Goal: Find specific page/section: Find specific page/section

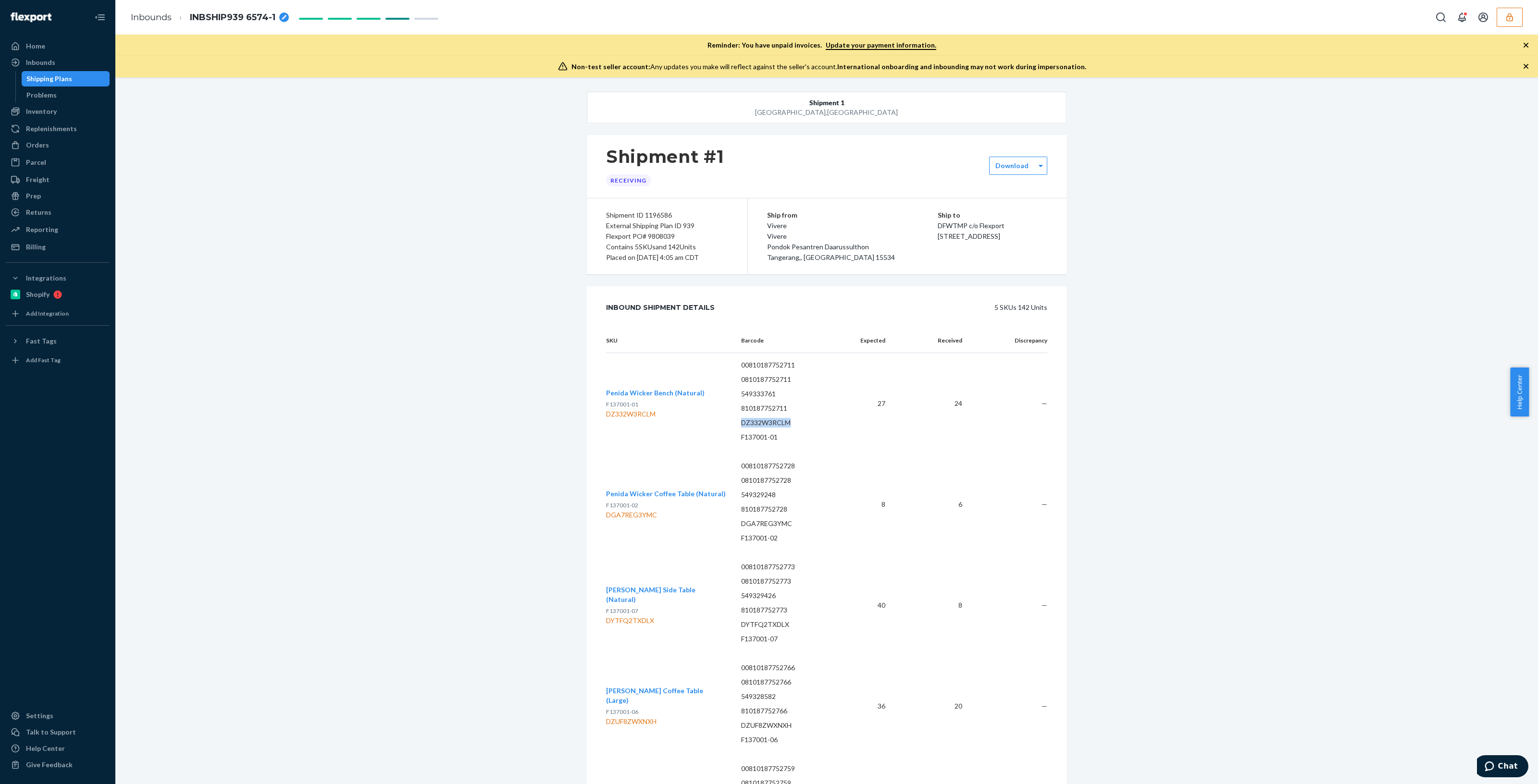
click at [835, 423] on td "00810187752711 0810187752711 549333761 810187752711 DZ332W3RCLM F137001-01" at bounding box center [789, 403] width 111 height 101
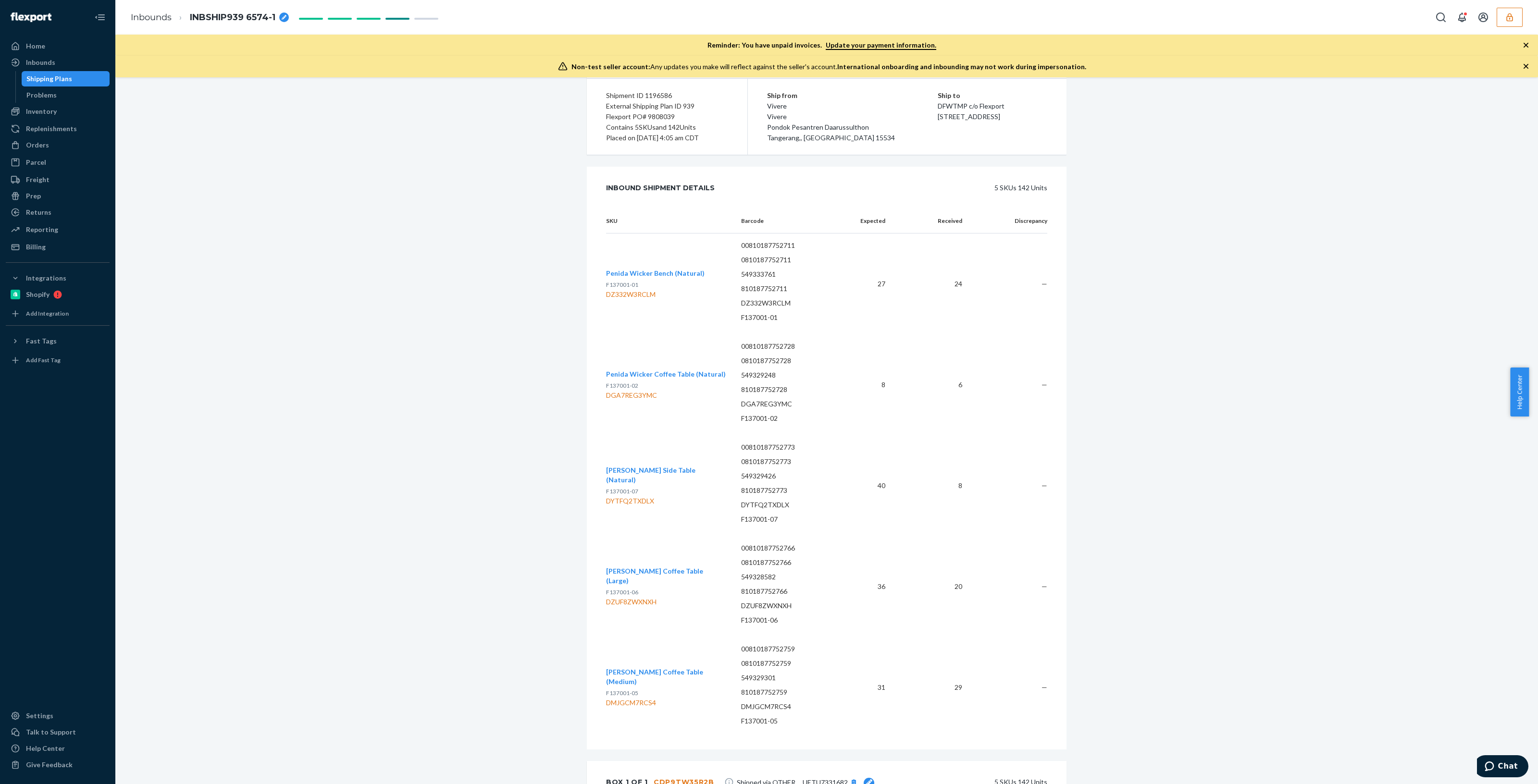
scroll to position [60, 0]
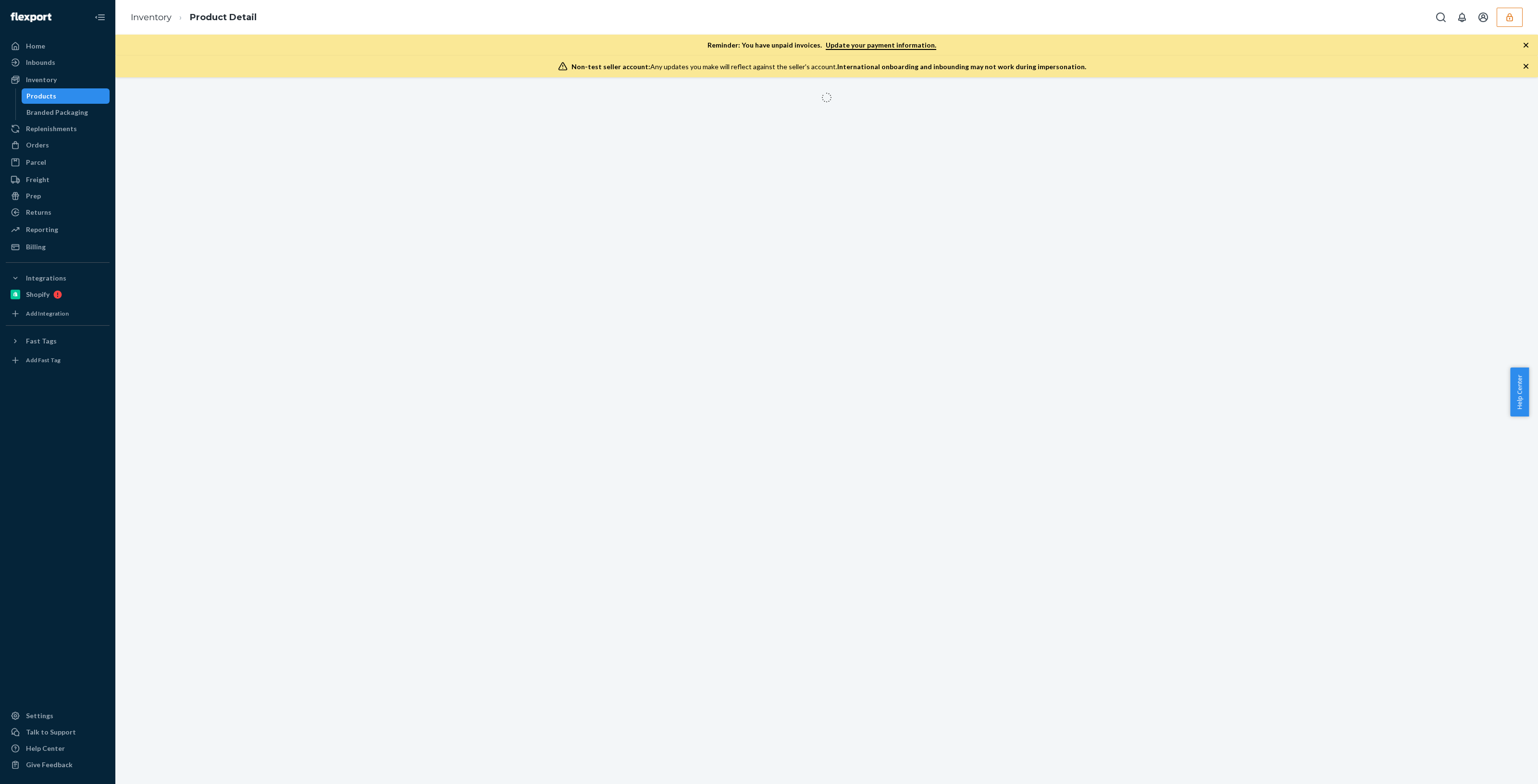
click at [1502, 21] on button "button" at bounding box center [1510, 17] width 26 height 19
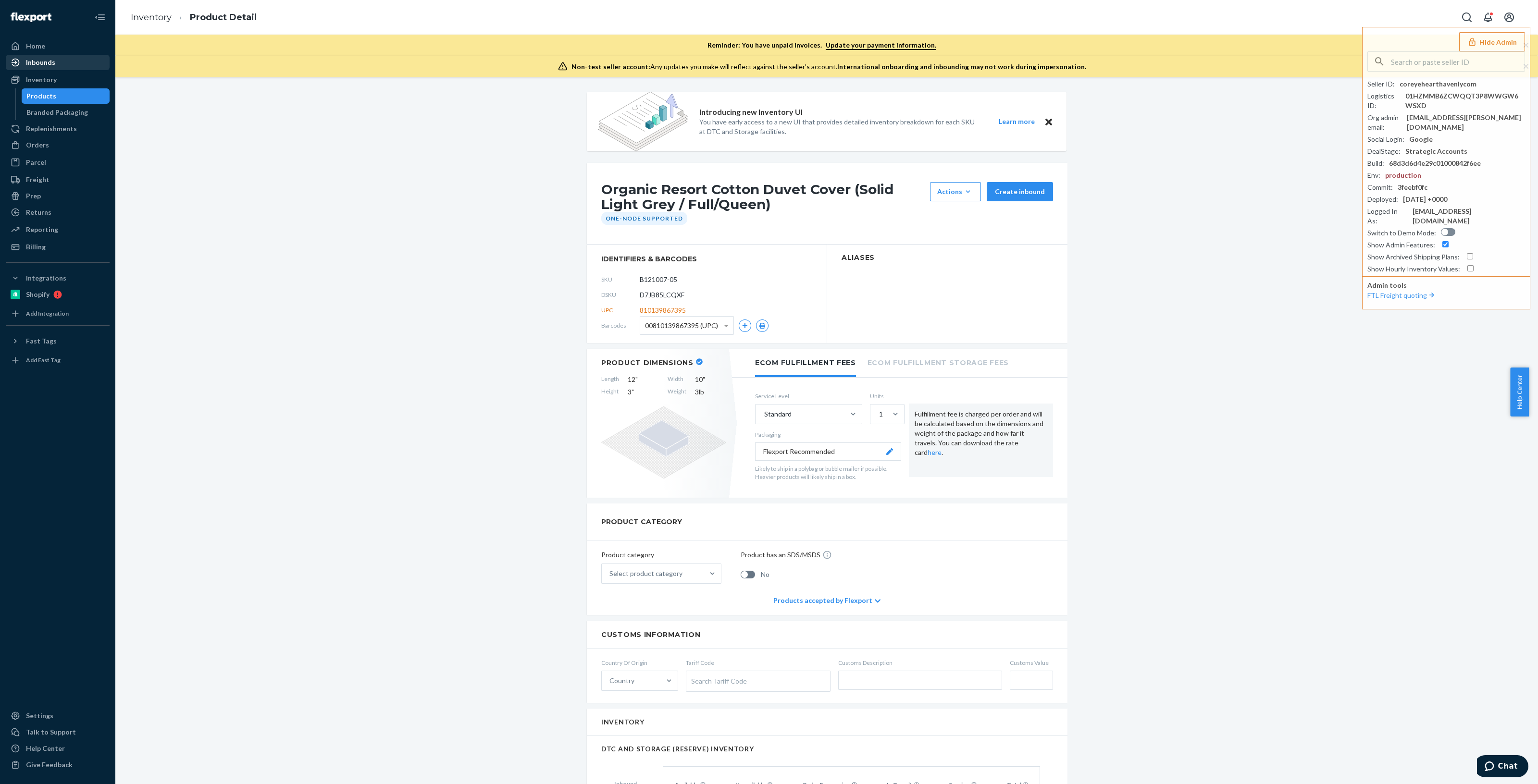
click at [87, 58] on div "Inbounds" at bounding box center [57, 62] width 102 height 13
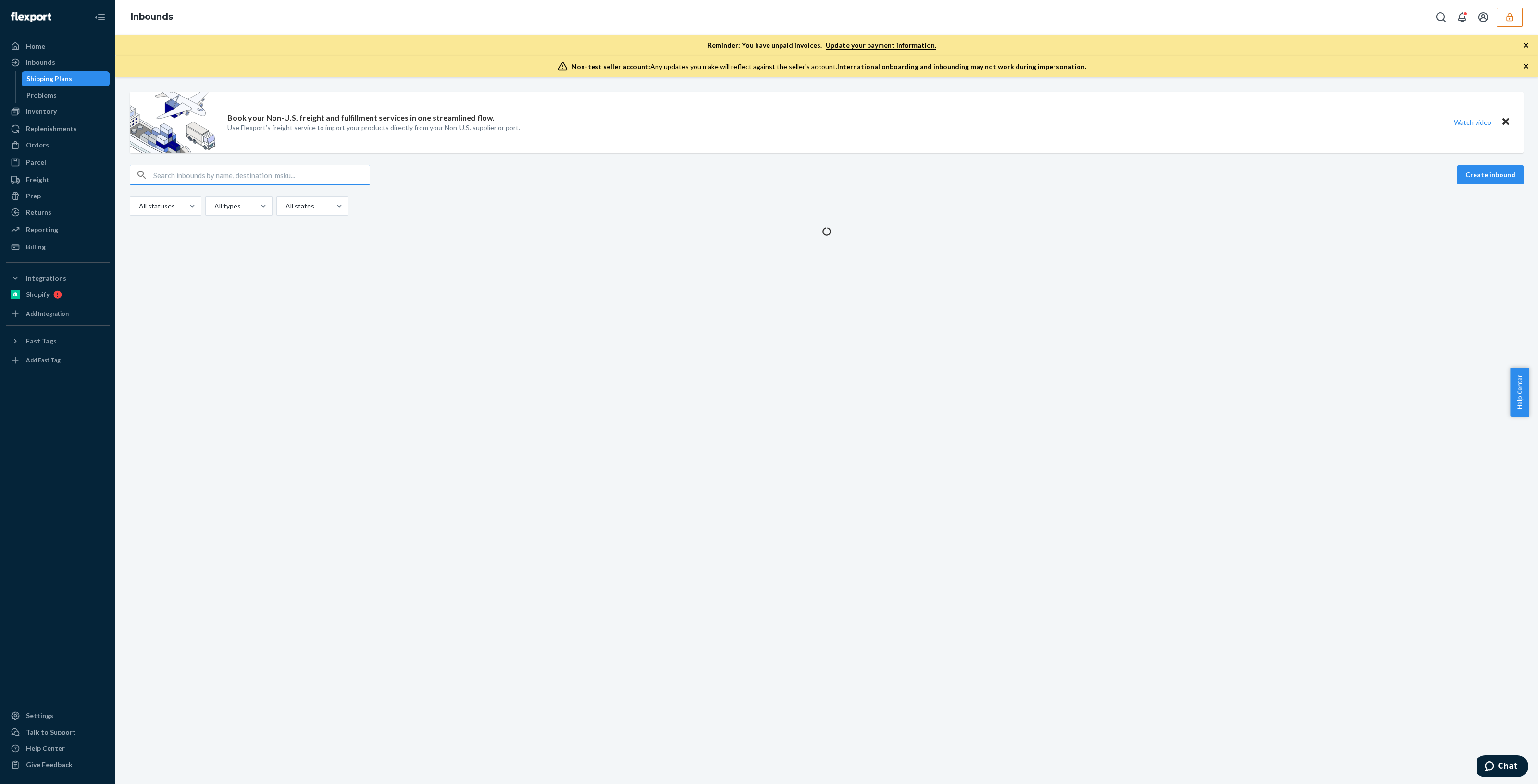
click at [1525, 22] on div "Inbounds" at bounding box center [827, 17] width 1423 height 35
click at [1513, 15] on icon "button" at bounding box center [1510, 17] width 9 height 9
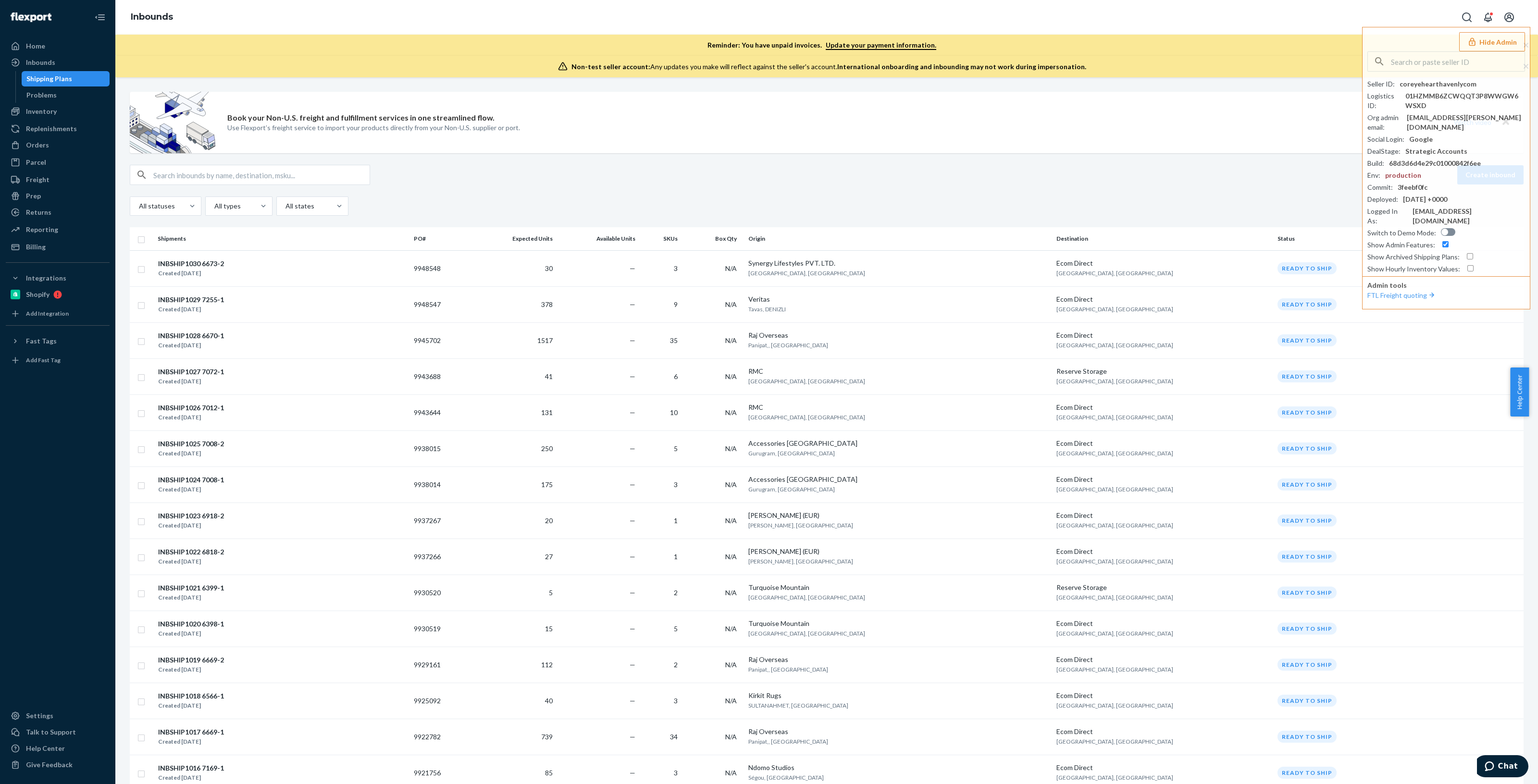
drag, startPoint x: 213, startPoint y: 157, endPoint x: 219, endPoint y: 169, distance: 13.4
click at [219, 172] on input "text" at bounding box center [261, 174] width 216 height 19
click at [1430, 53] on input "text" at bounding box center [1457, 61] width 133 height 19
type input "dollskill"
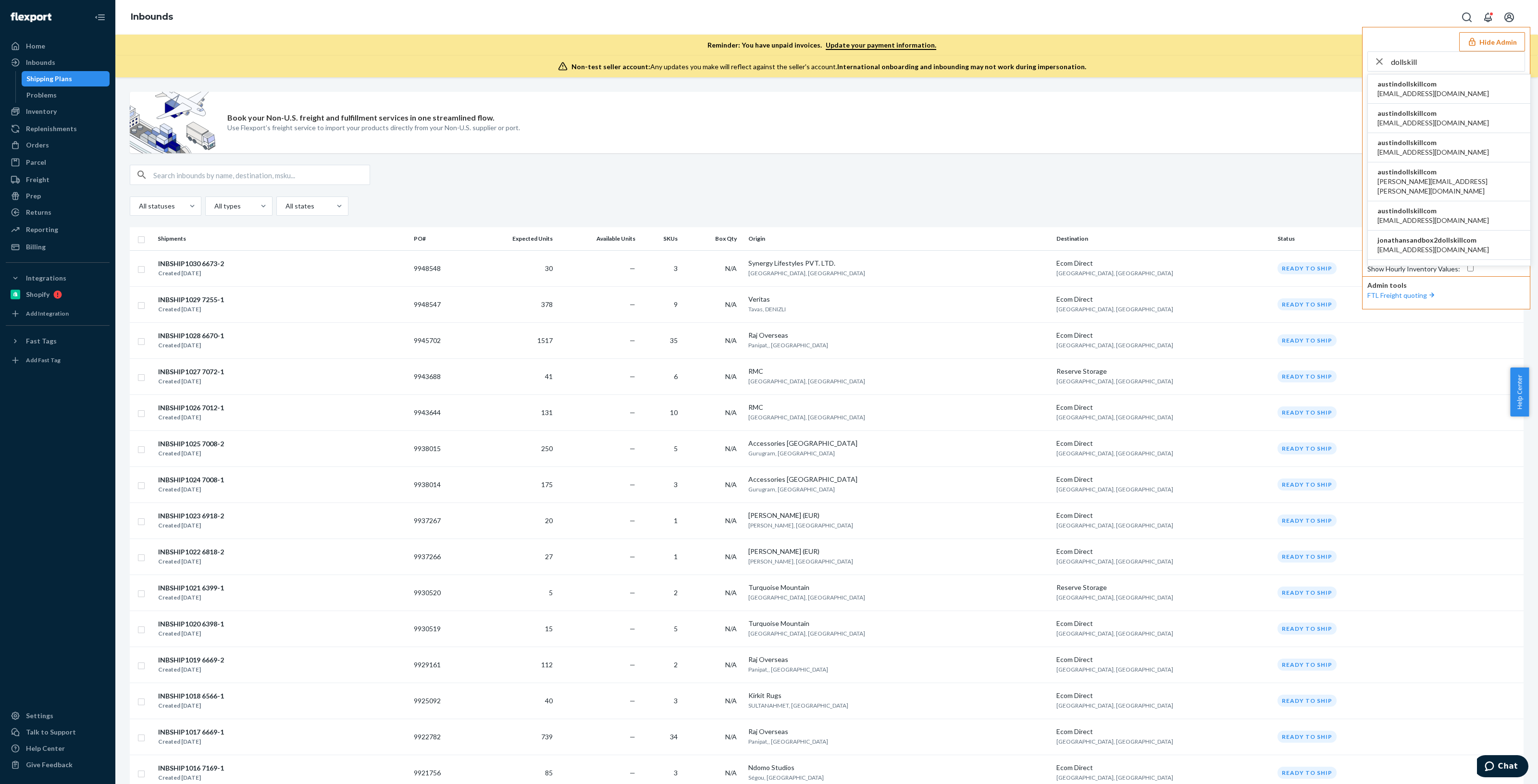
click at [1452, 78] on li "austindollskillcom alyssa@dollskill.com" at bounding box center [1449, 88] width 162 height 29
